Goal: Task Accomplishment & Management: Use online tool/utility

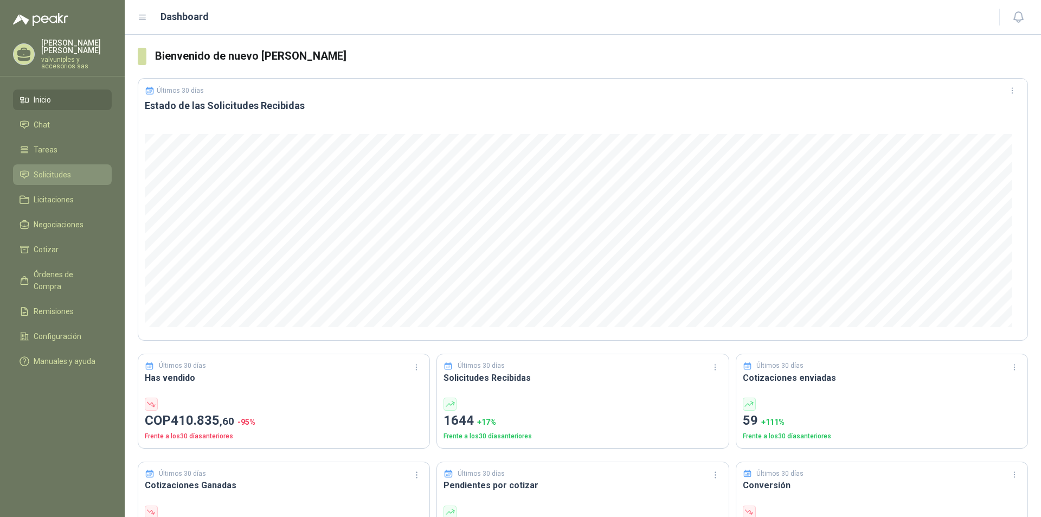
click at [55, 169] on span "Solicitudes" at bounding box center [52, 175] width 37 height 12
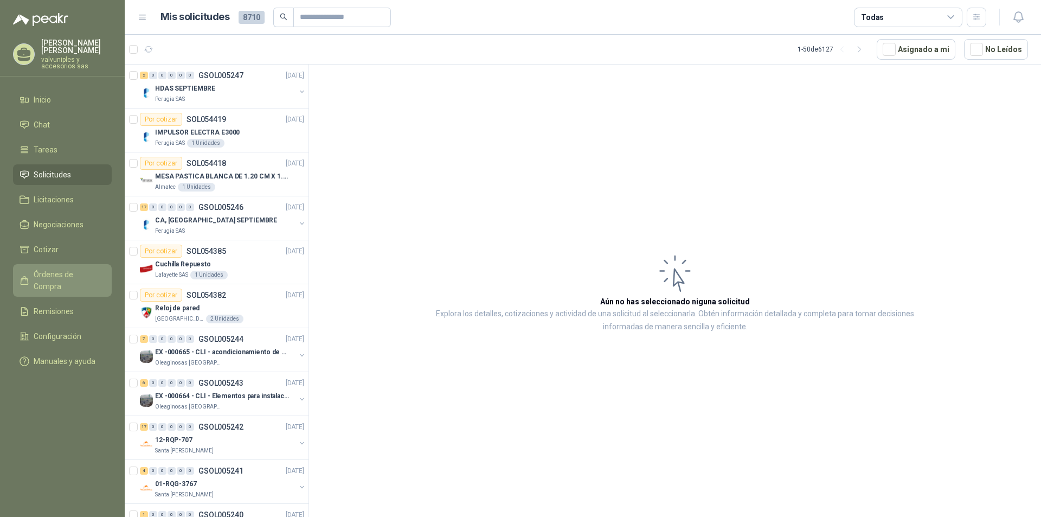
click at [74, 268] on span "Órdenes de Compra" at bounding box center [68, 280] width 68 height 24
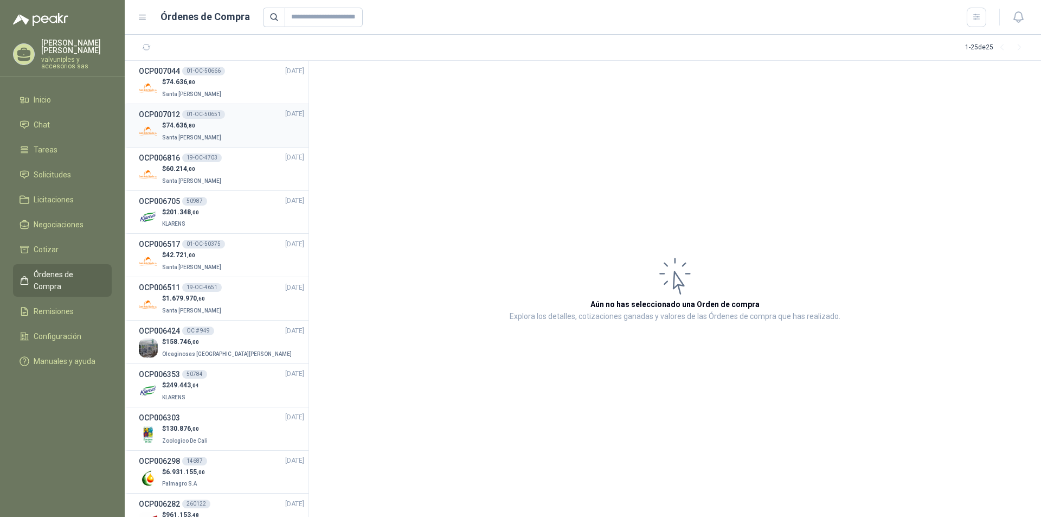
click at [186, 113] on div "01-OC-50651" at bounding box center [203, 114] width 43 height 9
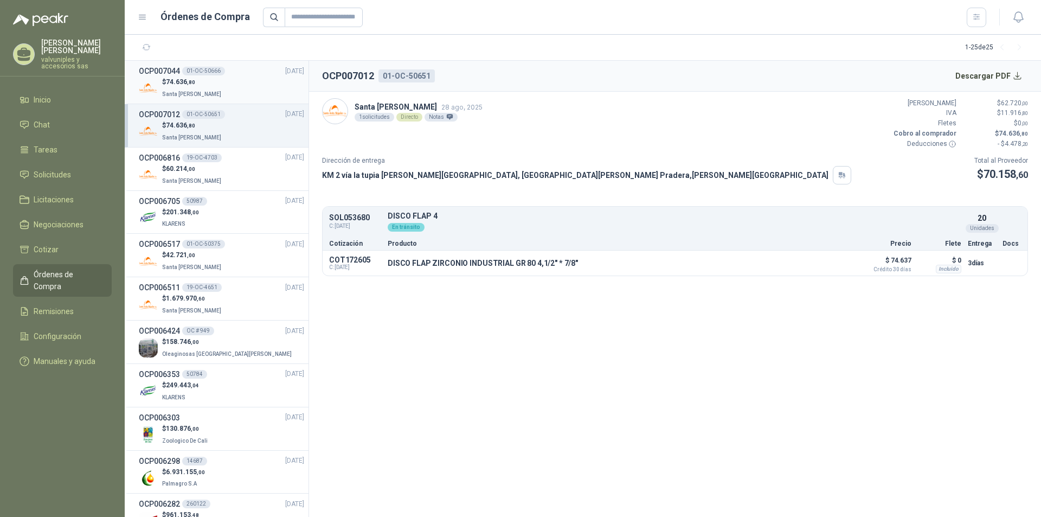
click at [182, 80] on span "74.636 ,80" at bounding box center [180, 82] width 29 height 8
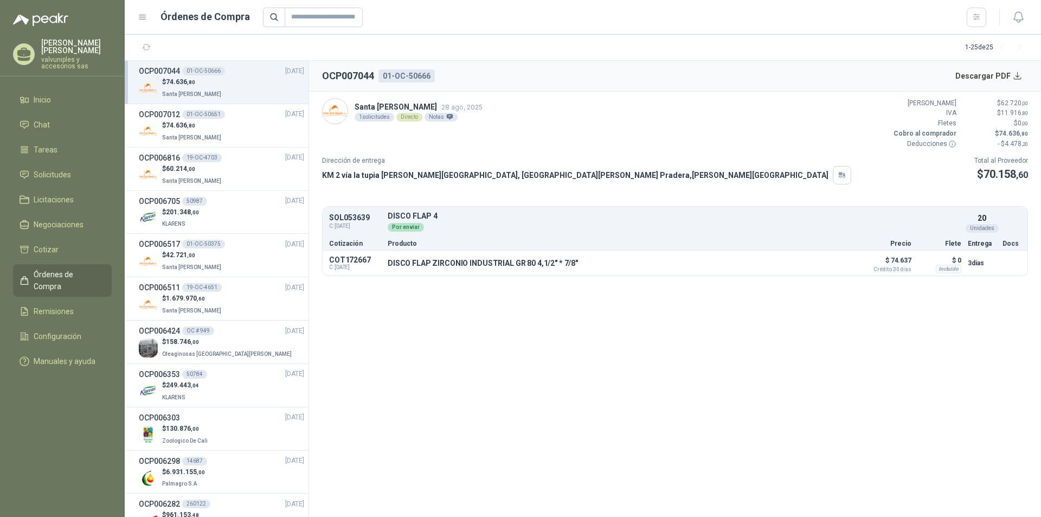
click at [751, 113] on div "Santa [PERSON_NAME] 28 ago, 2025 1 solicitudes Directo Notas [PERSON_NAME] $ 62…" at bounding box center [675, 123] width 706 height 51
click at [1000, 78] on button "Descargar PDF" at bounding box center [989, 76] width 79 height 22
click at [54, 305] on span "Remisiones" at bounding box center [54, 311] width 40 height 12
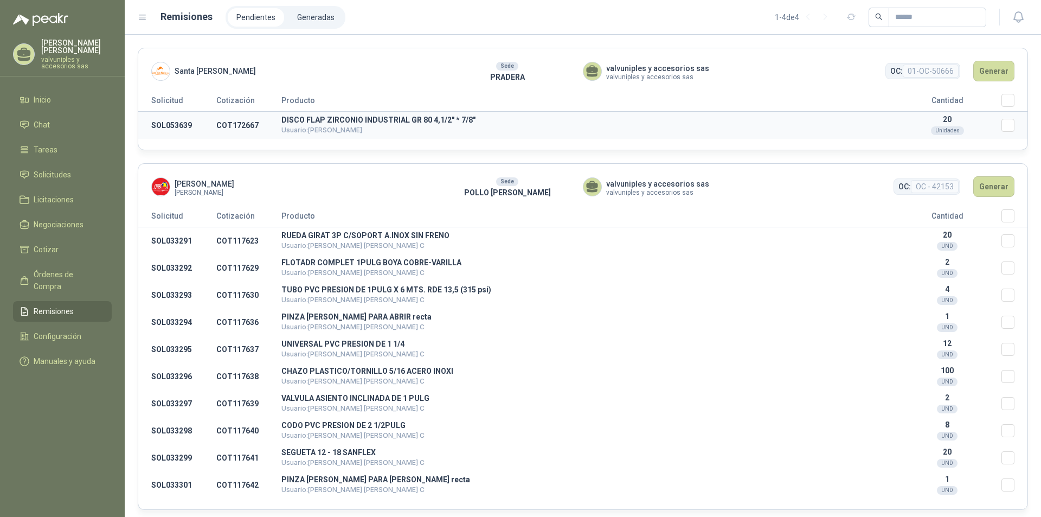
drag, startPoint x: 348, startPoint y: 121, endPoint x: 370, endPoint y: 113, distance: 23.9
click at [348, 121] on p "DISCO FLAP ZIRCONIO INDUSTRIAL GR 80 4,1/2" * 7/8"" at bounding box center [587, 120] width 612 height 8
click at [976, 74] on button "Generar" at bounding box center [994, 71] width 41 height 21
drag, startPoint x: 316, startPoint y: 120, endPoint x: 322, endPoint y: 118, distance: 6.6
click at [317, 119] on p "DISCO FLAP ZIRCONIO INDUSTRIAL GR 80 4,1/2" * 7/8"" at bounding box center [587, 120] width 612 height 8
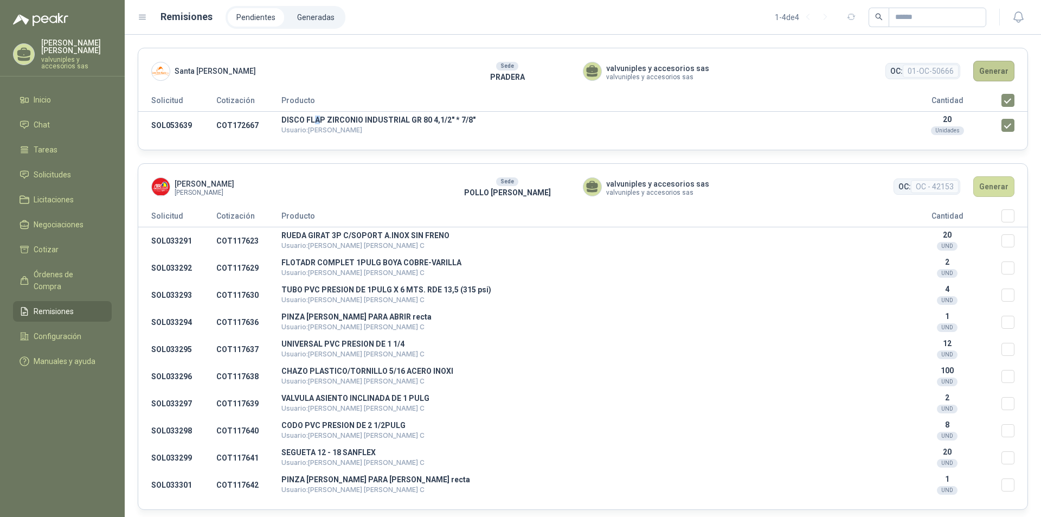
click at [988, 68] on button "Generar" at bounding box center [994, 71] width 41 height 21
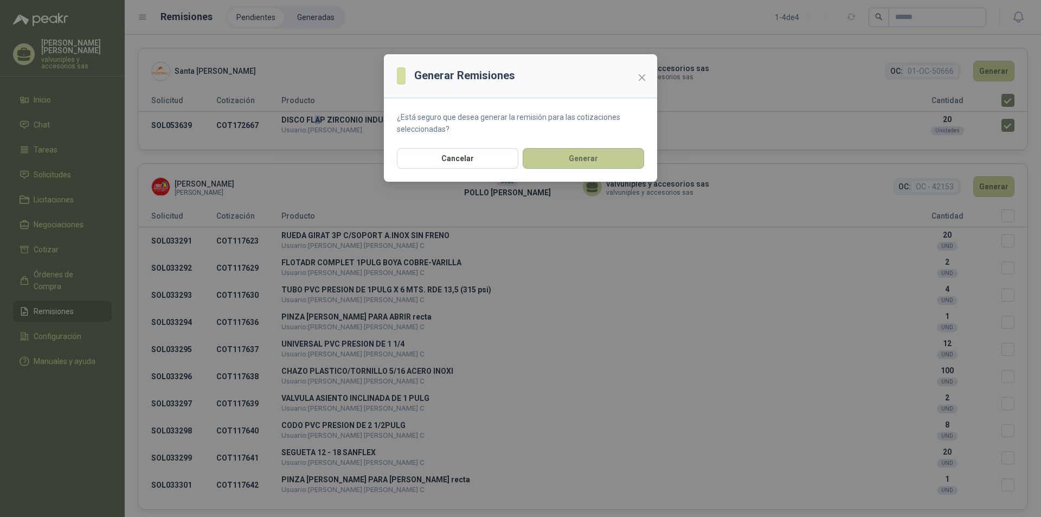
click at [592, 157] on button "Generar" at bounding box center [583, 158] width 121 height 21
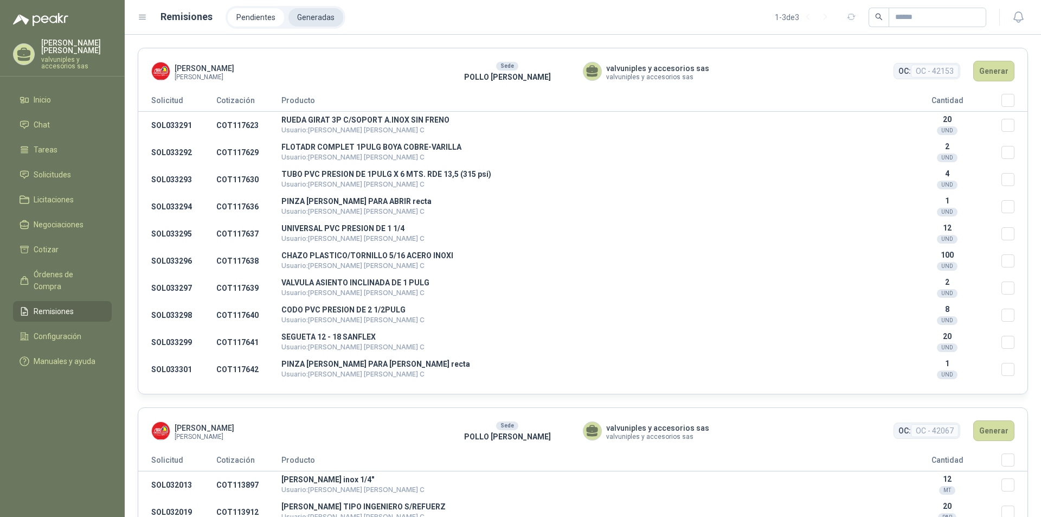
click at [308, 17] on li "Generadas" at bounding box center [316, 17] width 55 height 18
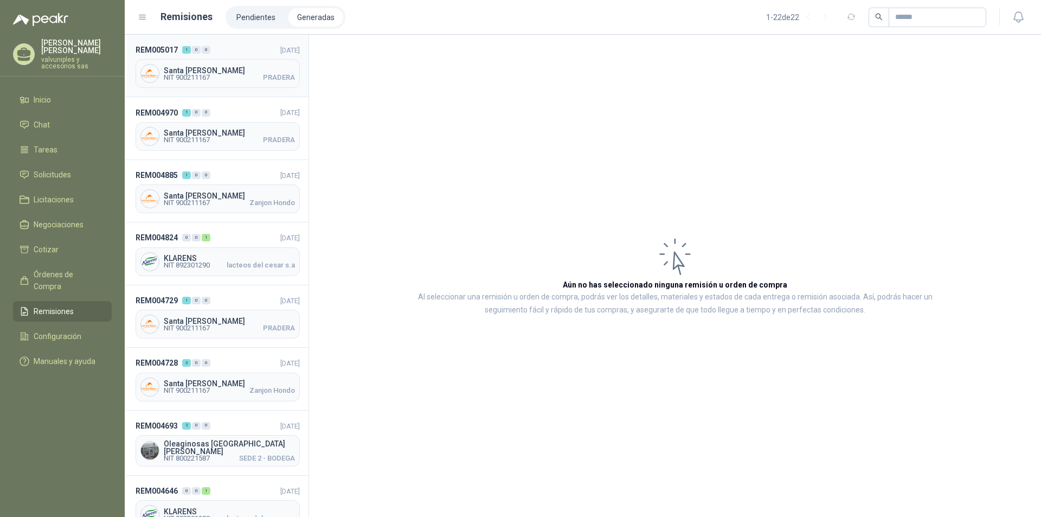
click at [163, 45] on span "REM005017" at bounding box center [157, 50] width 42 height 12
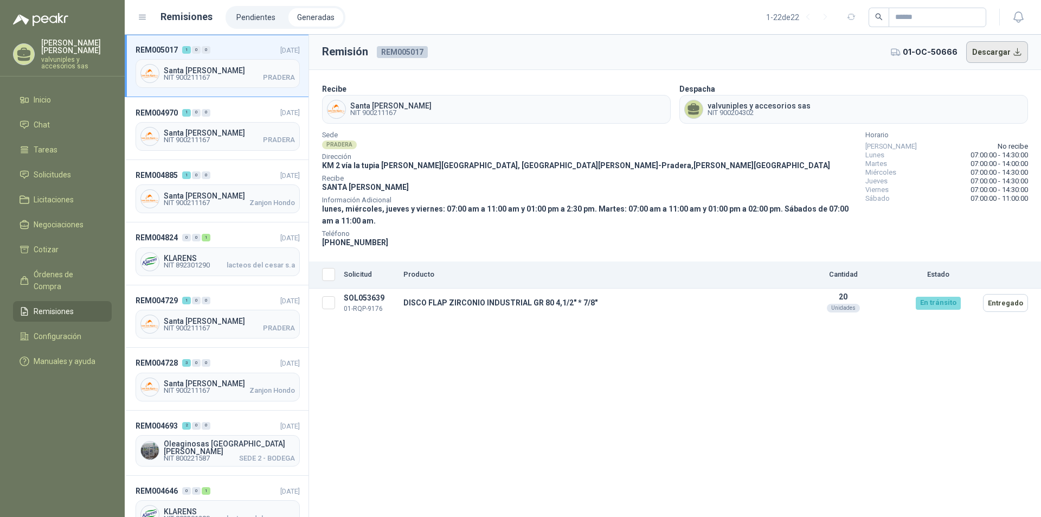
click at [988, 50] on button "Descargar" at bounding box center [998, 52] width 62 height 22
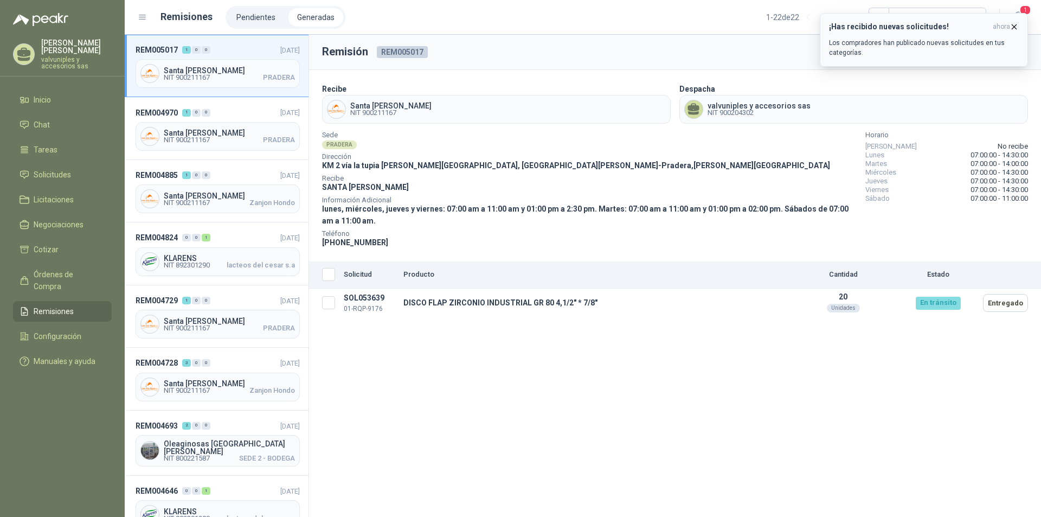
click at [989, 25] on header "¡Has recibido nuevas solicitudes! ahora" at bounding box center [924, 26] width 190 height 9
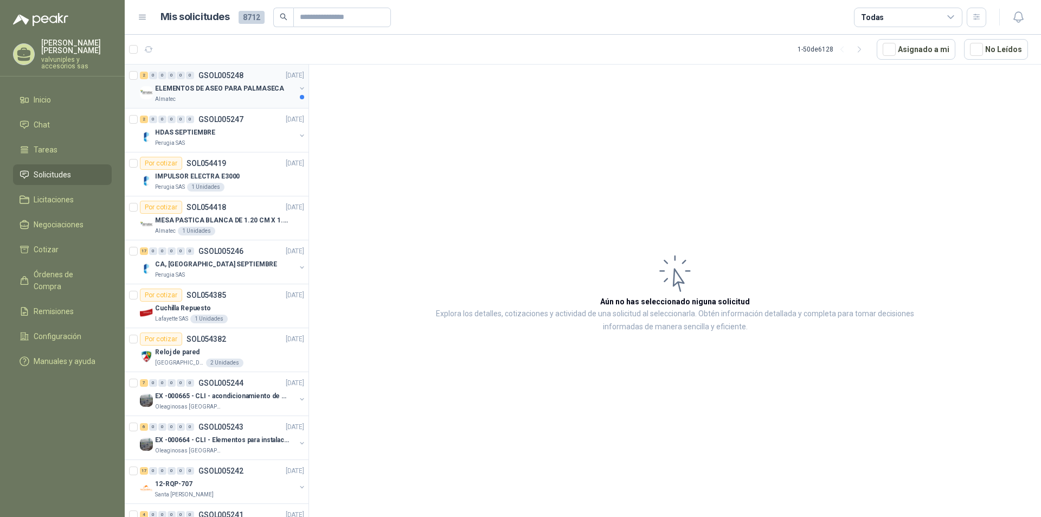
click at [184, 88] on p "ELEMENTOS DE ASEO PARA PALMASECA" at bounding box center [219, 89] width 129 height 10
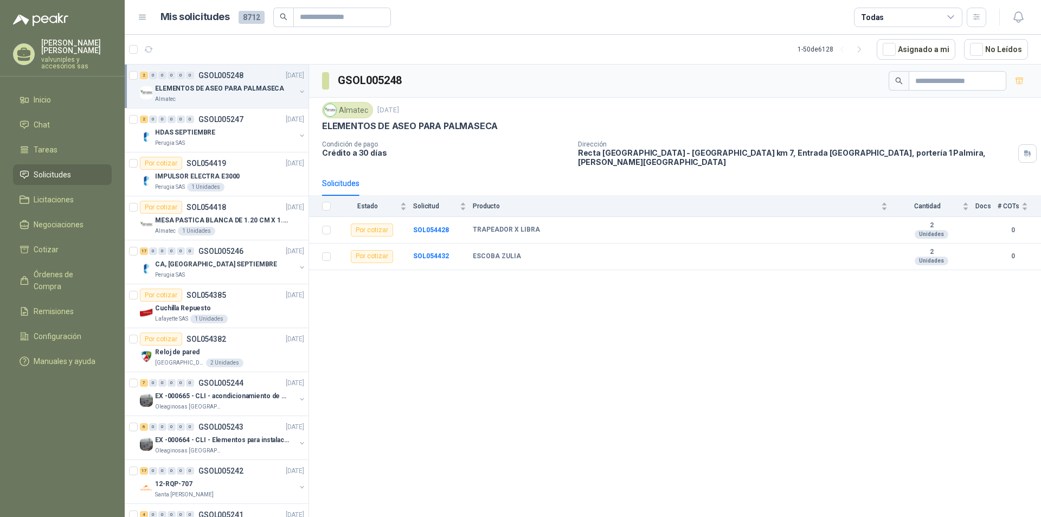
click at [690, 320] on div "GSOL005248 Almatec [DATE] ELEMENTOS DE ASEO PARA PALMASECA Condición de pago Cr…" at bounding box center [675, 293] width 732 height 456
